Goal: Task Accomplishment & Management: Manage account settings

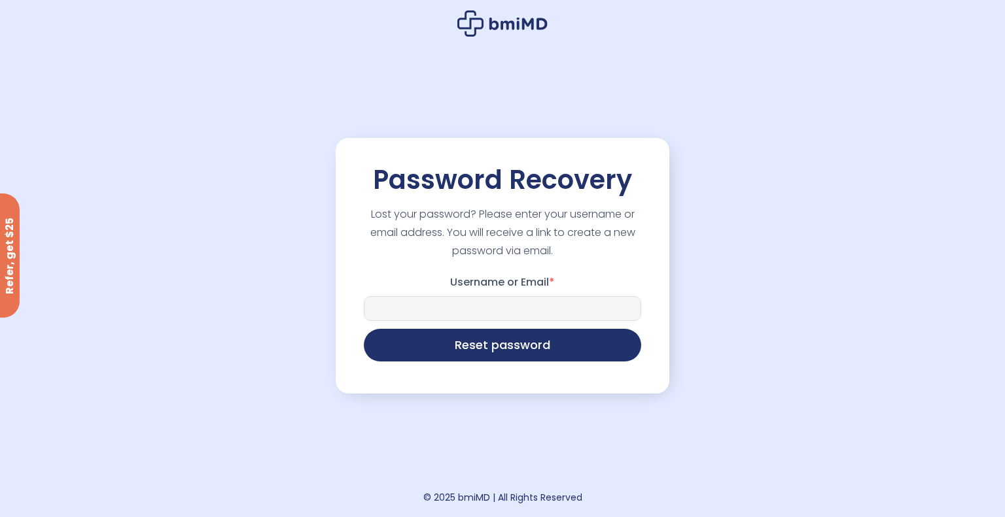
click at [523, 311] on input "Username or Email *" at bounding box center [502, 308] width 277 height 25
type input "**********"
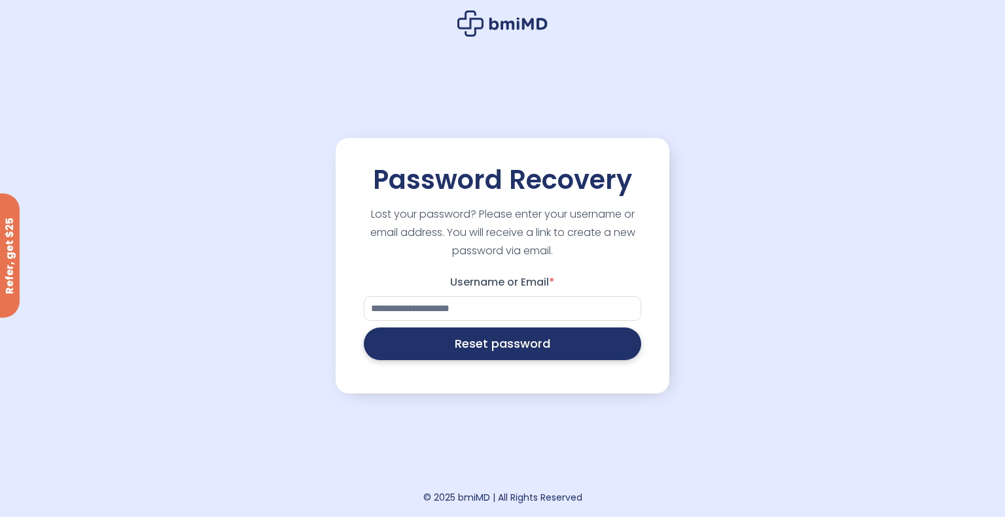
click at [529, 347] on button "Reset password" at bounding box center [502, 344] width 277 height 33
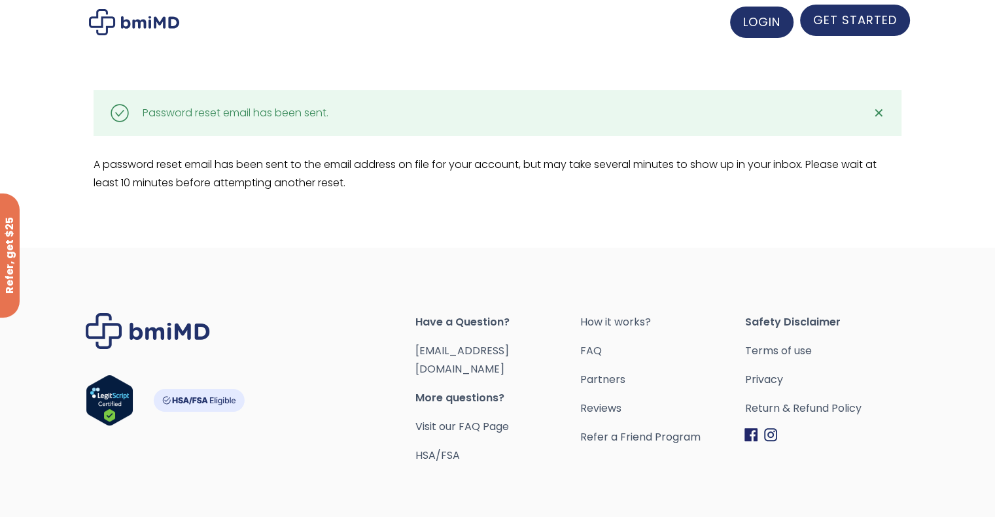
click at [843, 15] on span "GET STARTED" at bounding box center [855, 20] width 84 height 16
